Goal: Navigation & Orientation: Understand site structure

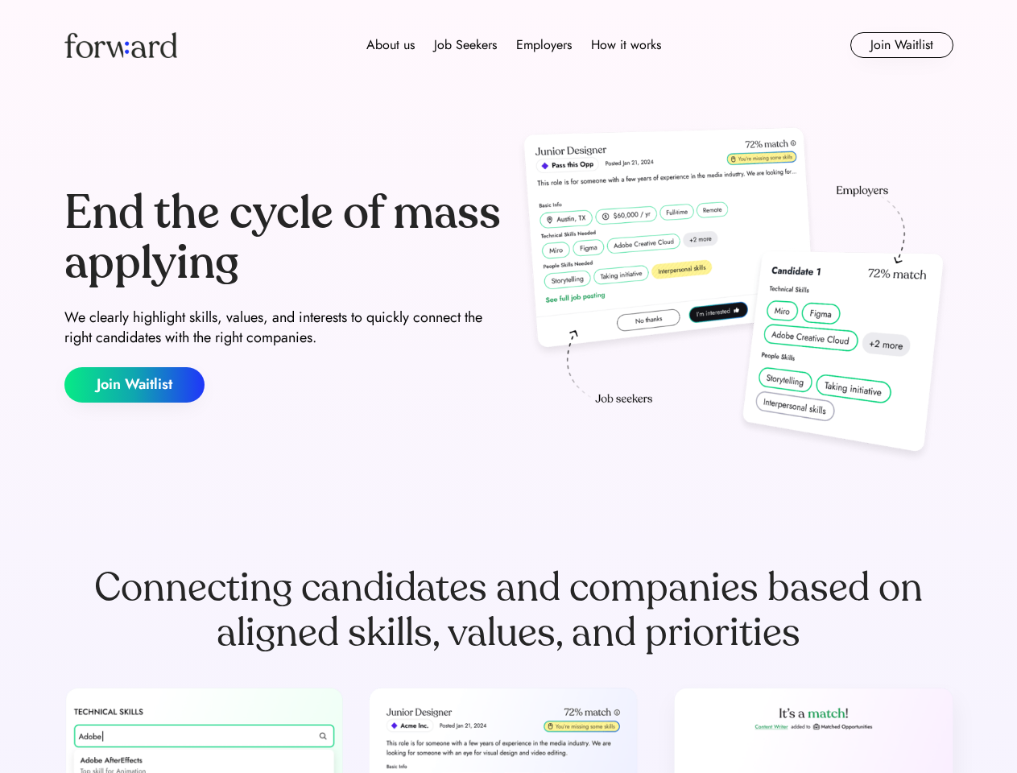
click at [508, 387] on div "End the cycle of mass applying We clearly highlight skills, values, and interes…" at bounding box center [508, 295] width 889 height 346
click at [509, 45] on div "About us Job Seekers Employers How it works" at bounding box center [513, 44] width 635 height 19
click at [121, 45] on img at bounding box center [120, 45] width 113 height 26
click at [514, 45] on div "About us Job Seekers Employers How it works" at bounding box center [513, 44] width 635 height 19
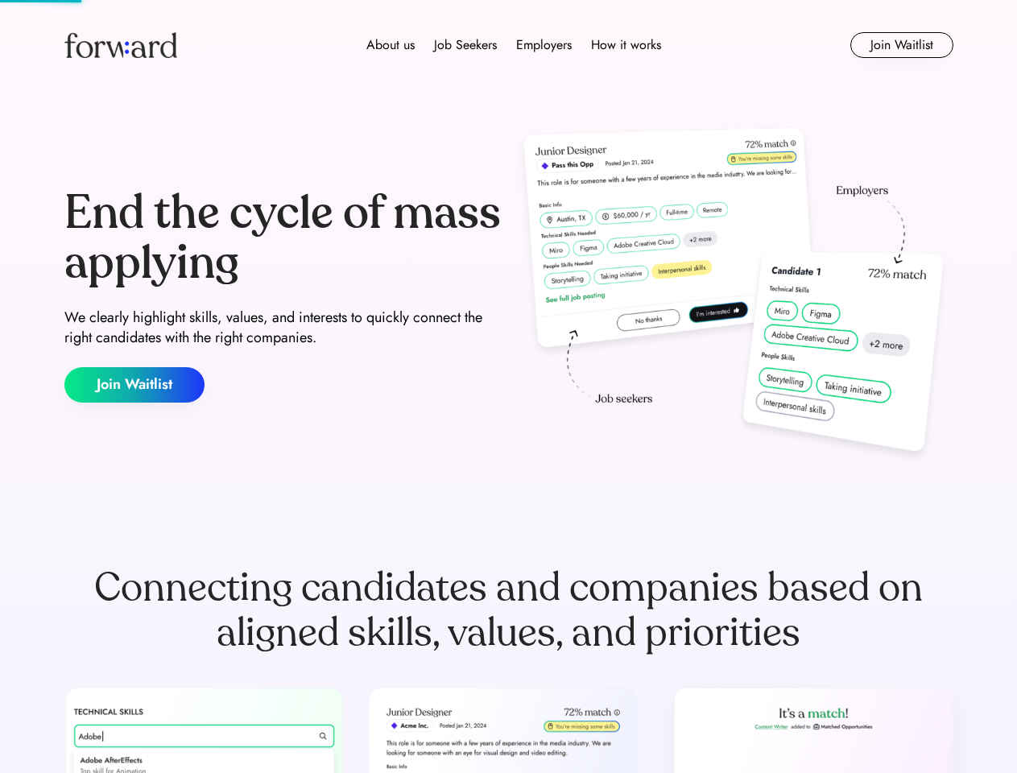
click at [391, 45] on div "About us" at bounding box center [390, 44] width 48 height 19
click at [465, 45] on div "Job Seekers" at bounding box center [465, 44] width 63 height 19
click at [544, 45] on div "Employers" at bounding box center [544, 44] width 56 height 19
click at [625, 45] on div "How it works" at bounding box center [626, 44] width 70 height 19
click at [901, 45] on button "Join Waitlist" at bounding box center [901, 45] width 103 height 26
